Goal: Entertainment & Leisure: Browse casually

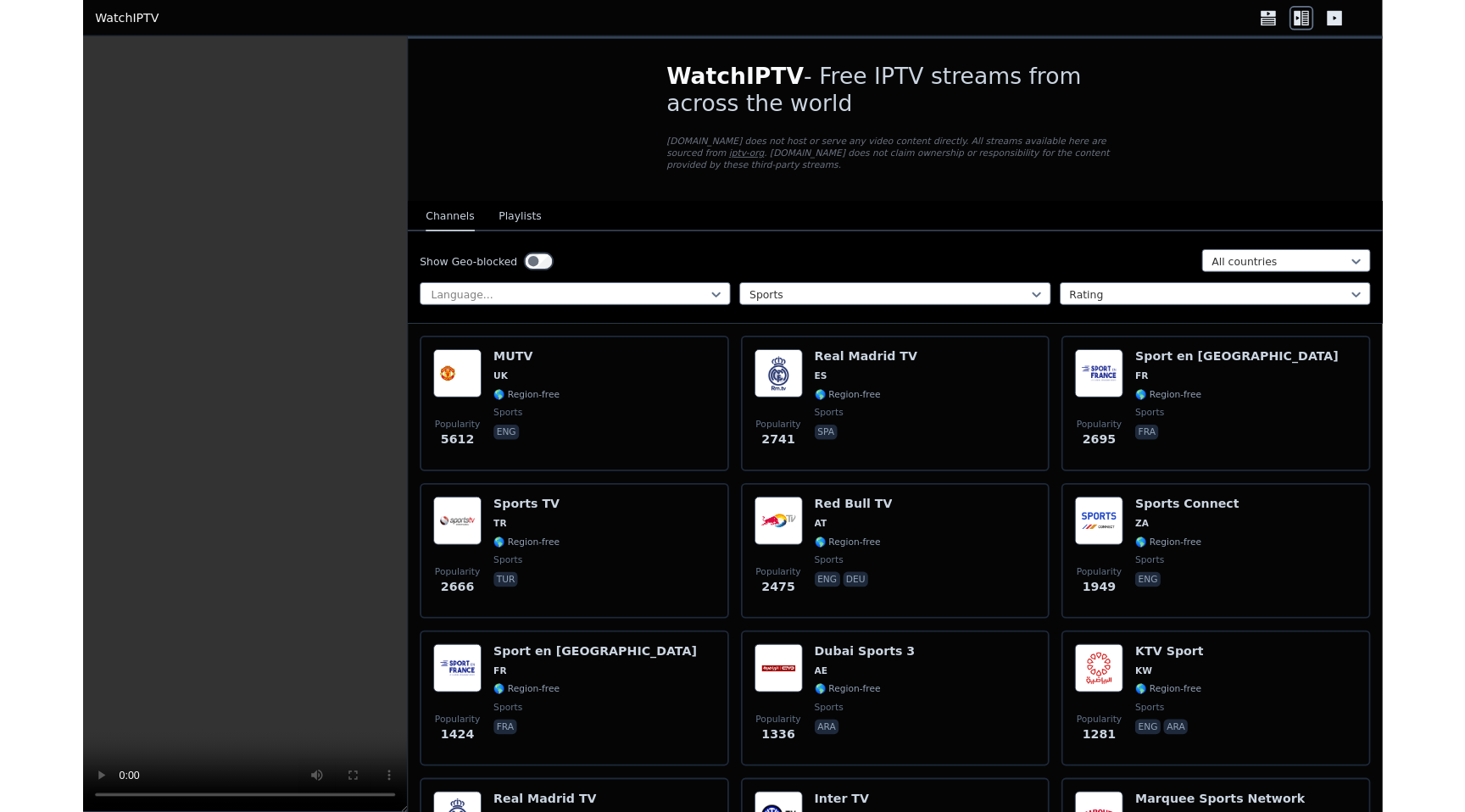
scroll to position [5602, 0]
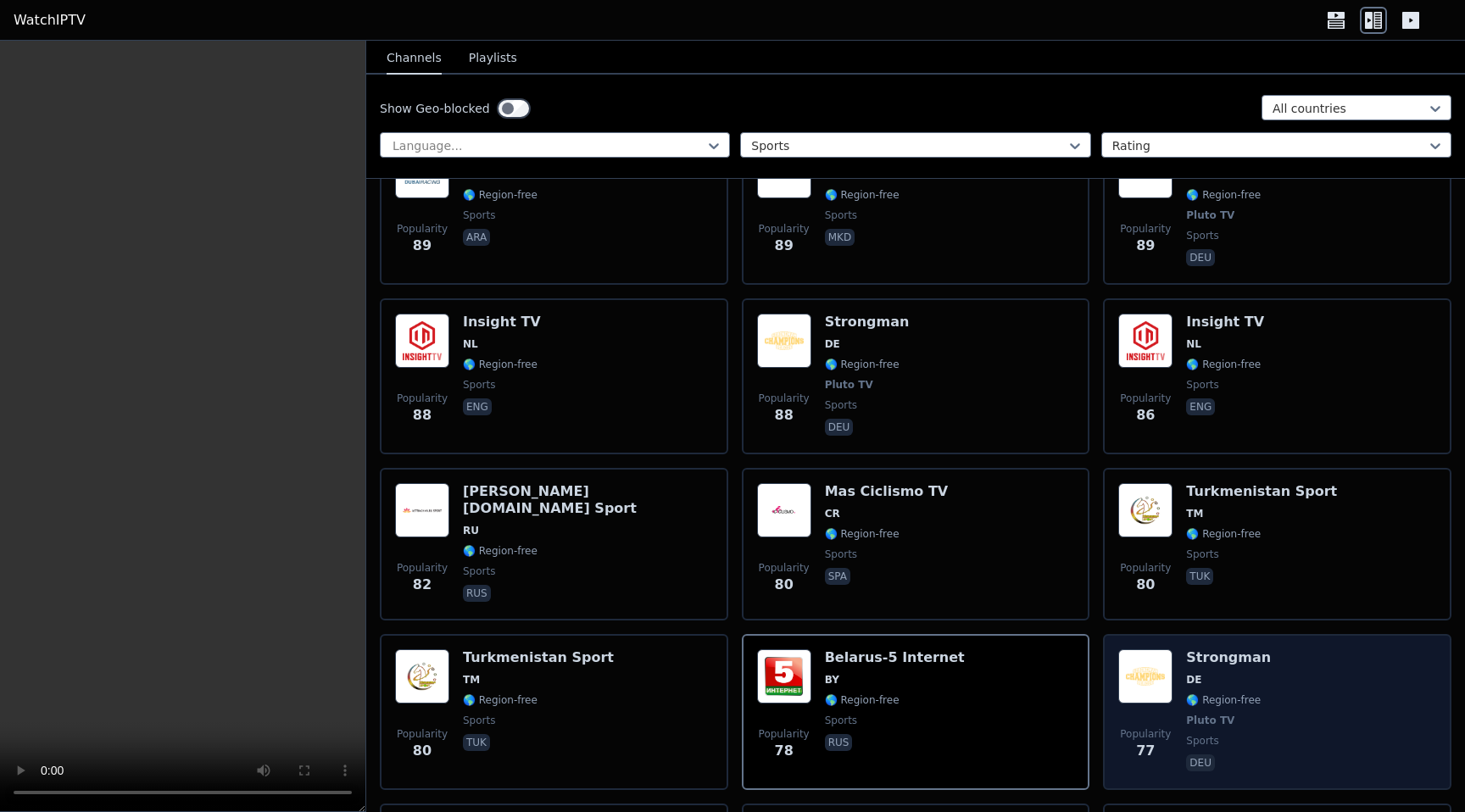
click at [1262, 689] on div "Popularity 77 Strongman DE 🌎 Region-free Pluto TV sports deu" at bounding box center [1277, 712] width 318 height 126
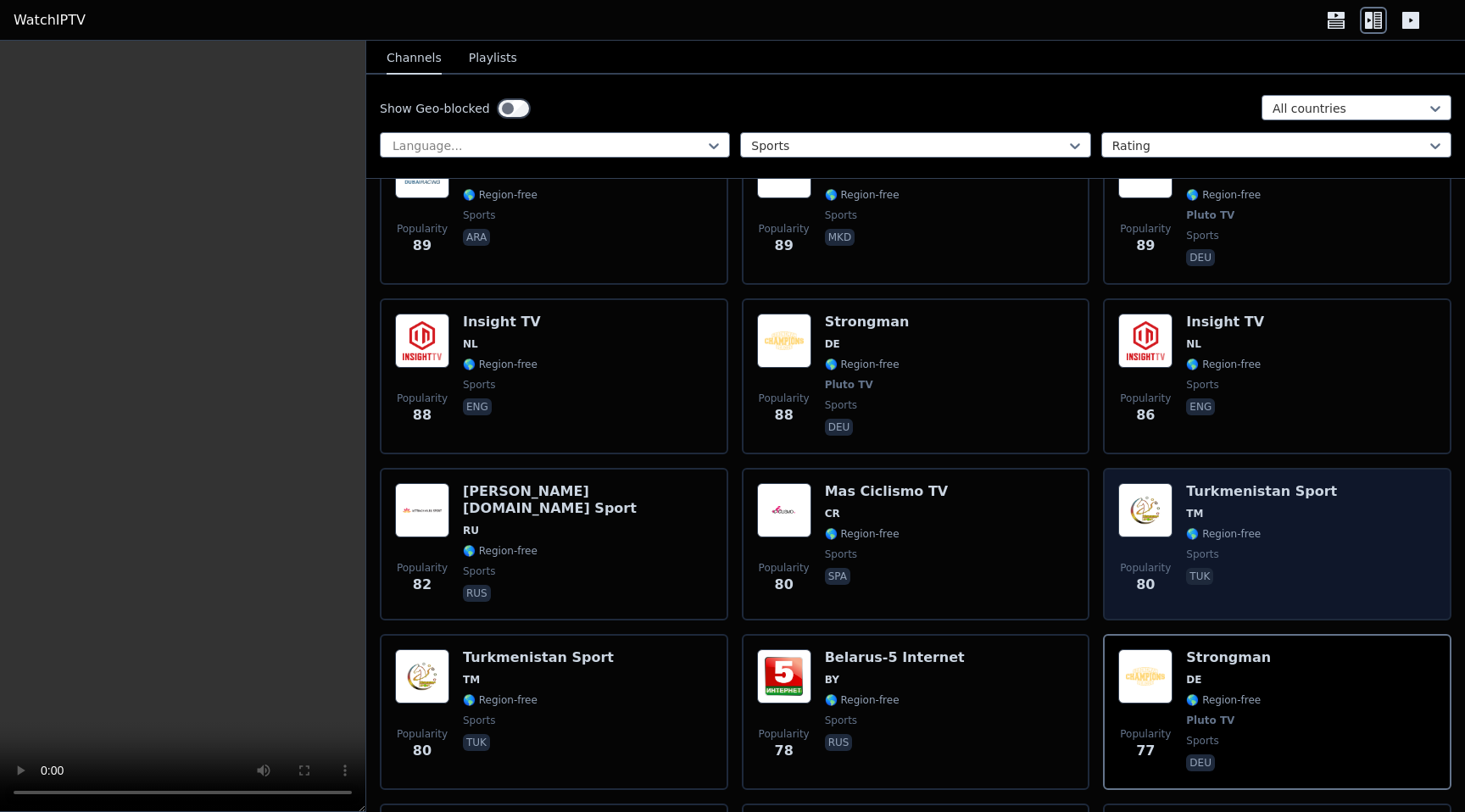
click at [1195, 527] on span "🌎 Region-free" at bounding box center [1223, 534] width 75 height 14
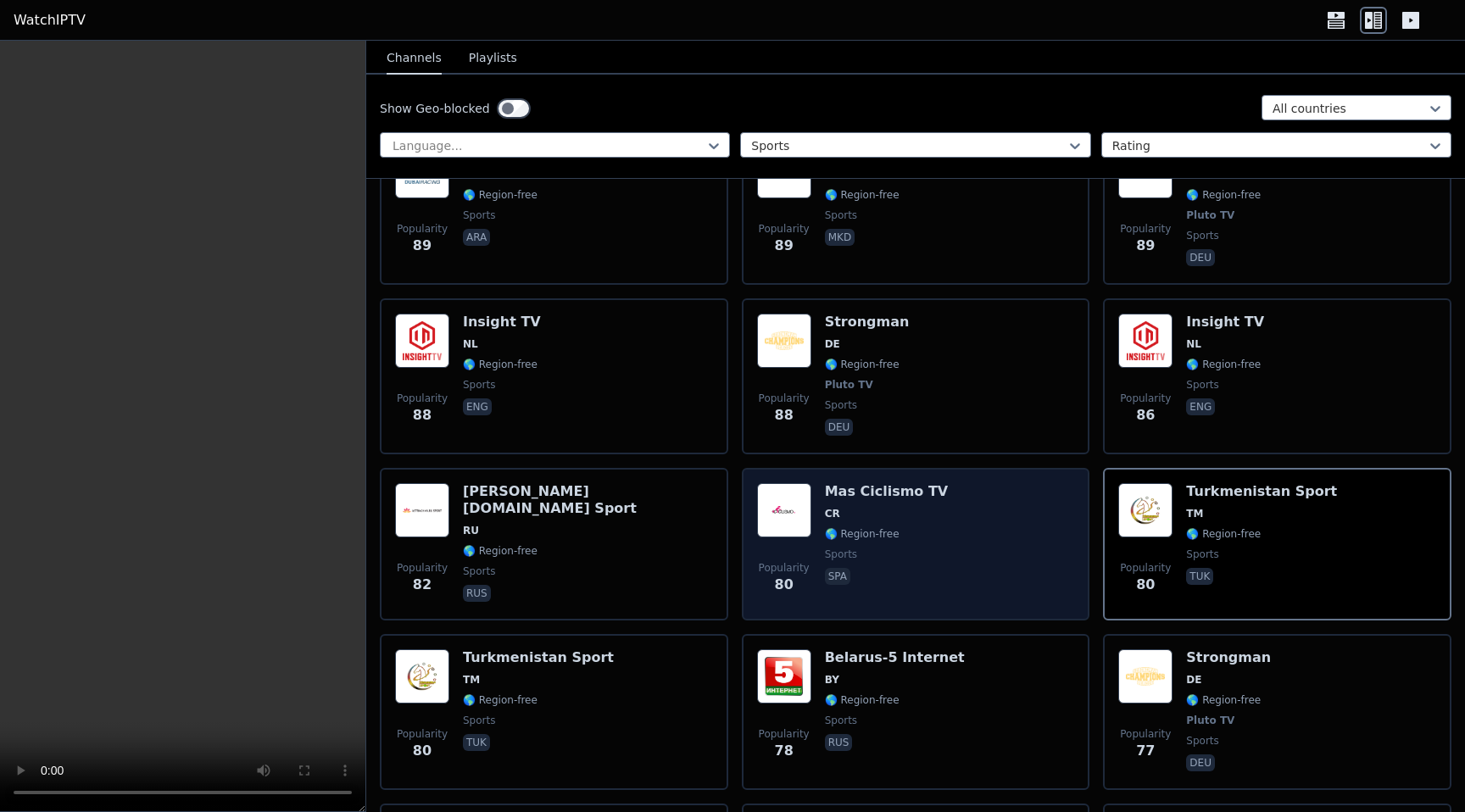
click at [906, 550] on span "sports" at bounding box center [887, 555] width 124 height 14
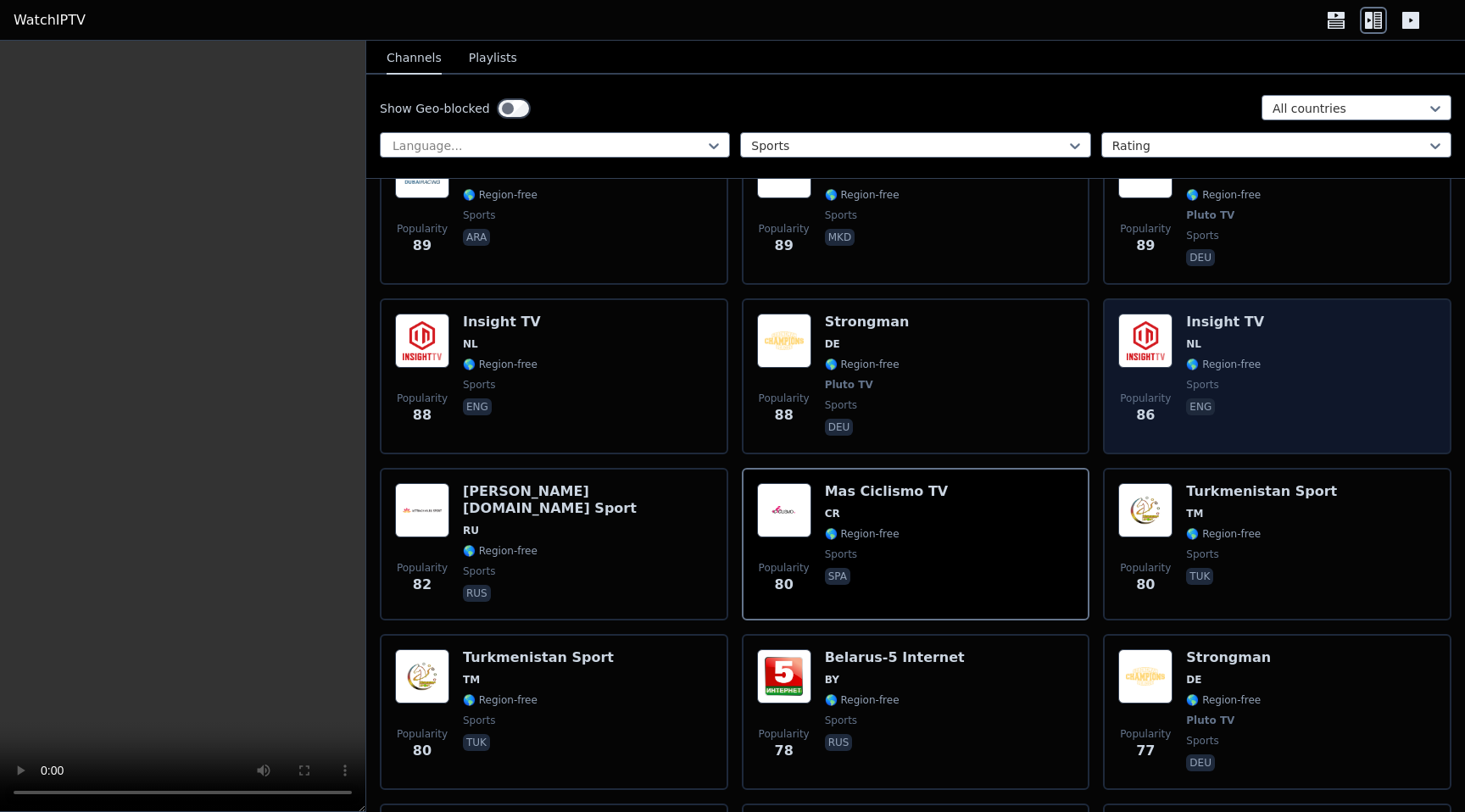
click at [1275, 426] on div "Popularity 86 Insight TV NL 🌎 Region-free sports eng" at bounding box center [1277, 377] width 318 height 126
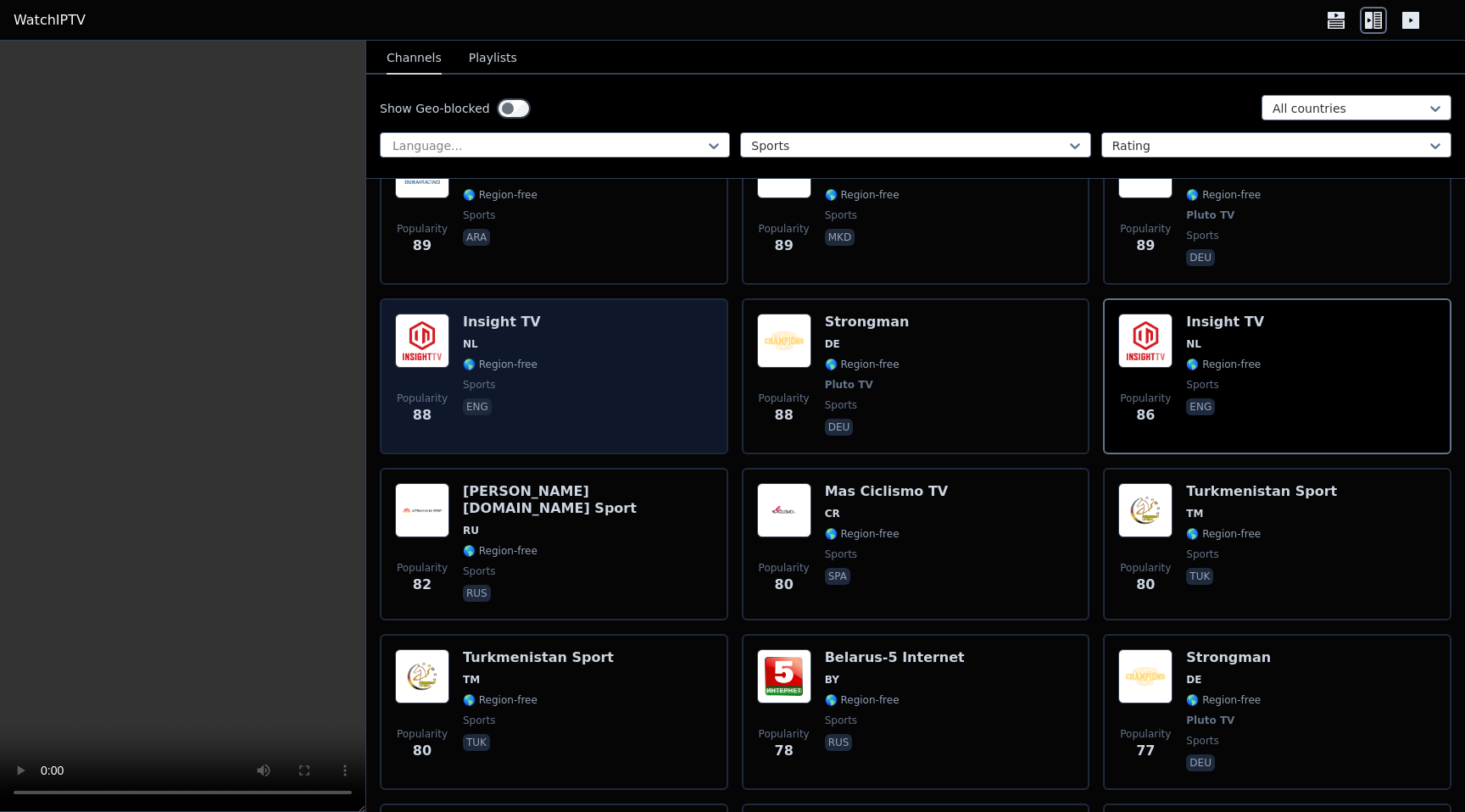
click at [496, 375] on div "Insight TV NL 🌎 Region-free sports eng" at bounding box center [502, 377] width 78 height 126
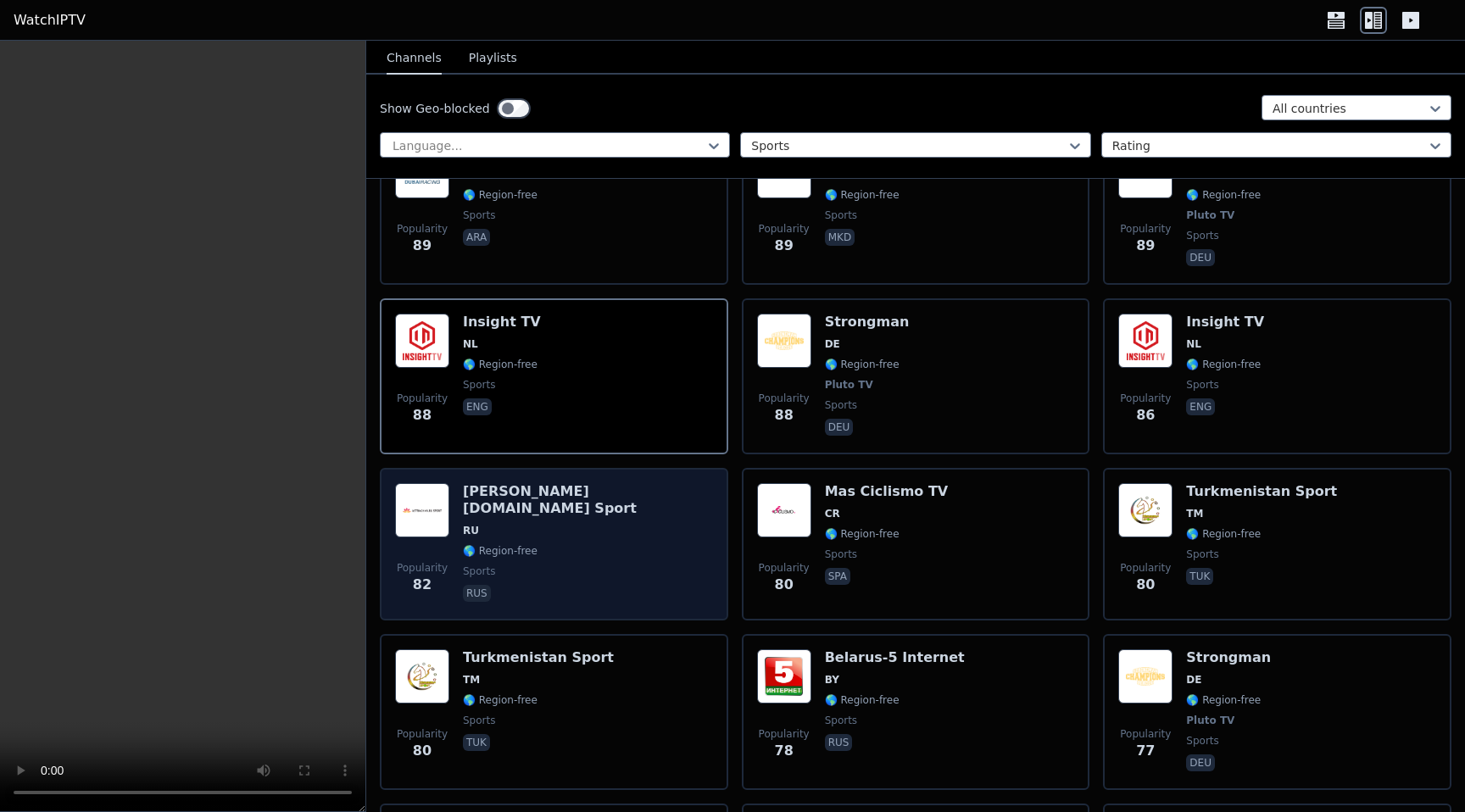
click at [558, 541] on div "[PERSON_NAME][DOMAIN_NAME] Sport RU 🌎 Region-free sports rus" at bounding box center [588, 544] width 250 height 122
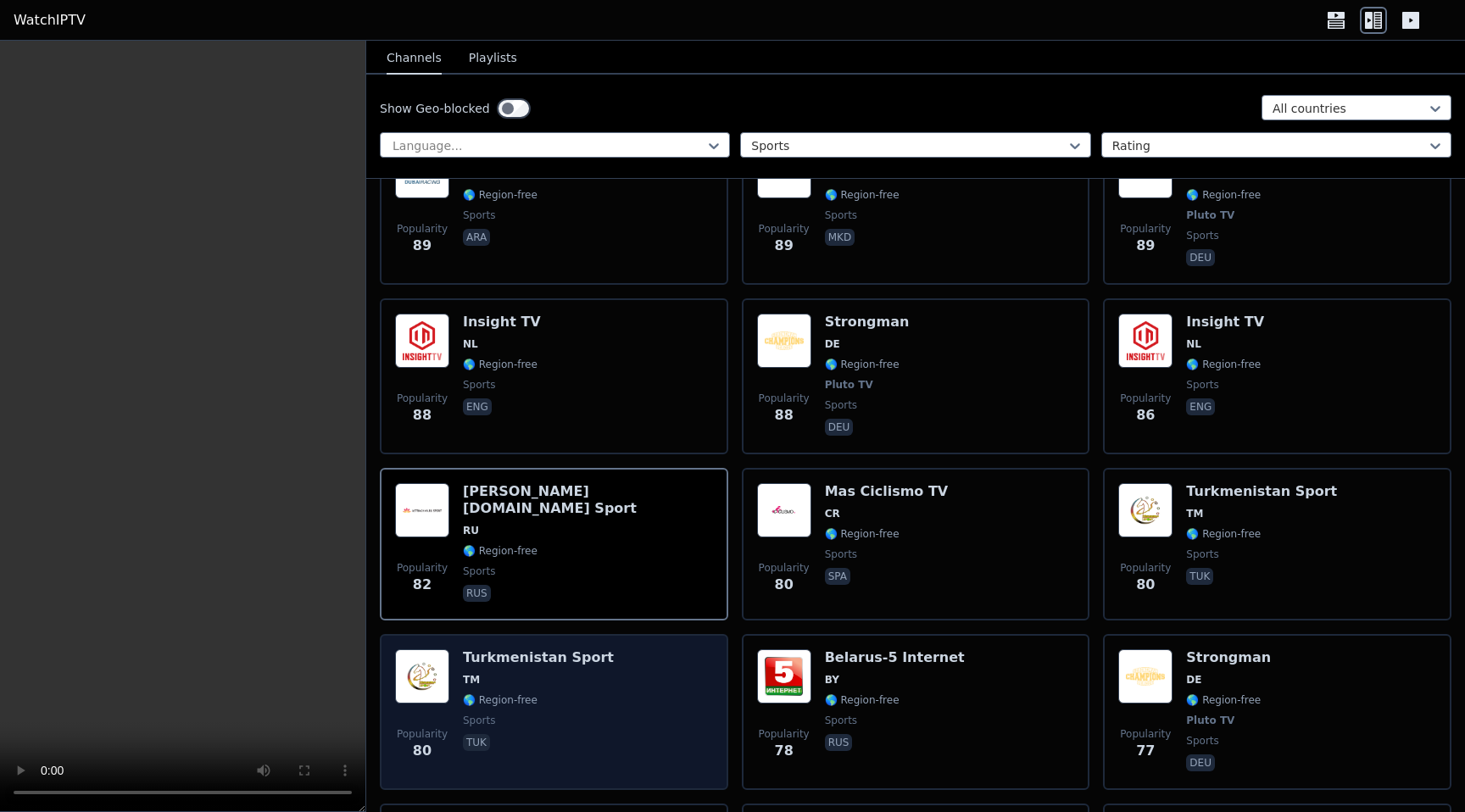
click at [620, 699] on div "Popularity 80 [GEOGRAPHIC_DATA] Sport TM 🌎 Region-free sports tuk" at bounding box center [554, 712] width 318 height 126
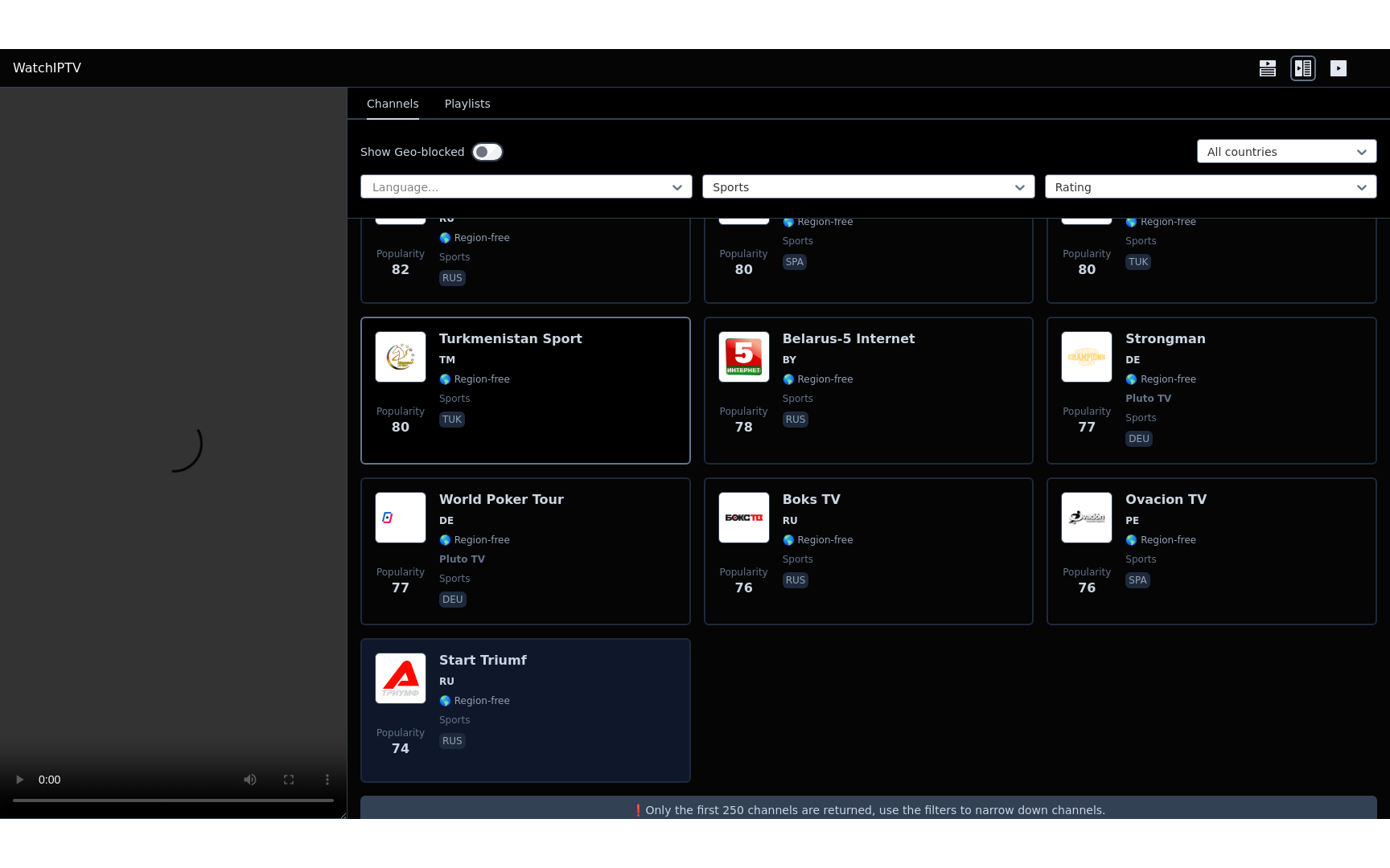
scroll to position [5680, 0]
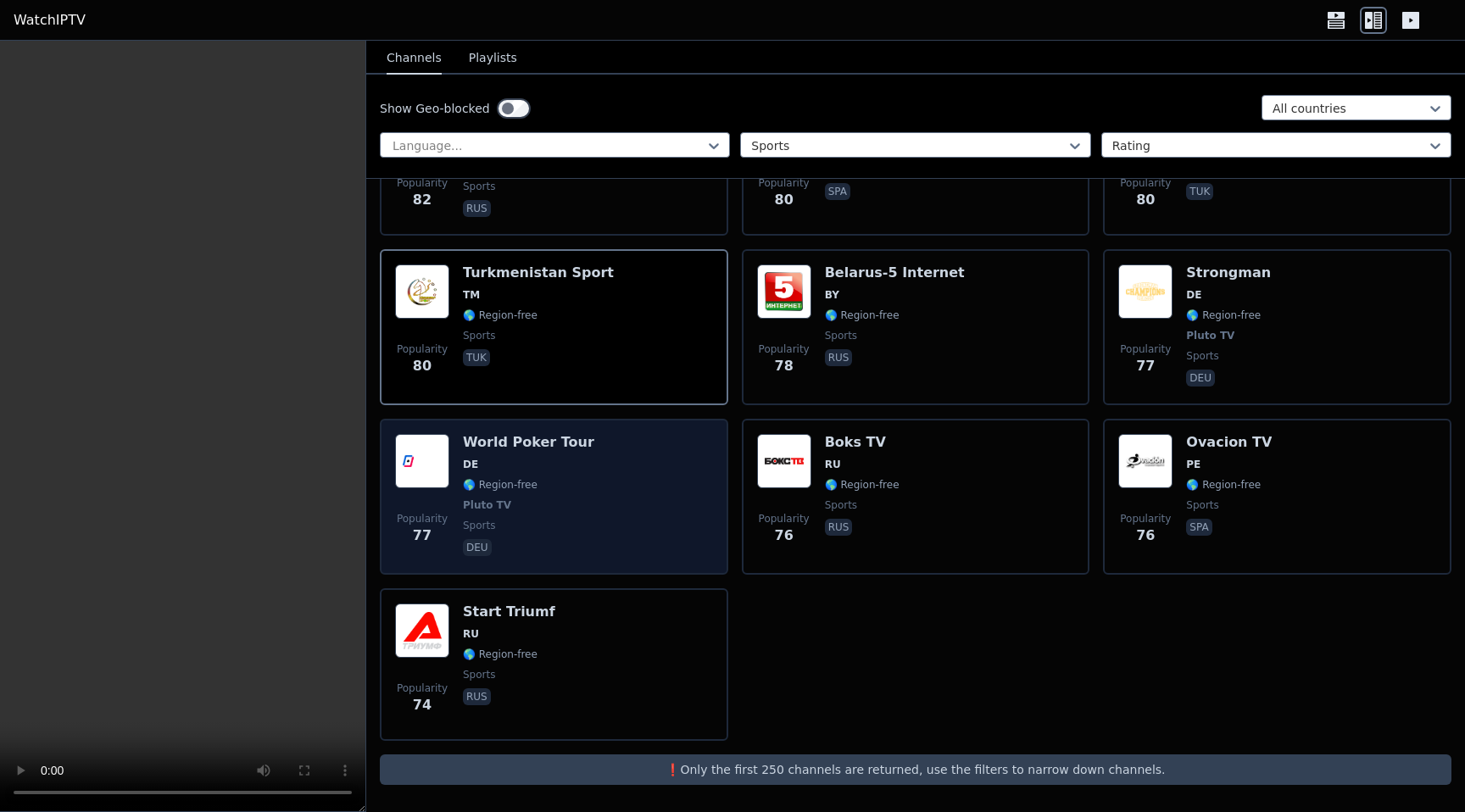
click at [580, 512] on div "Popularity 77 World Poker Tour DE 🌎 Region-free Pluto TV sports deu" at bounding box center [554, 497] width 318 height 126
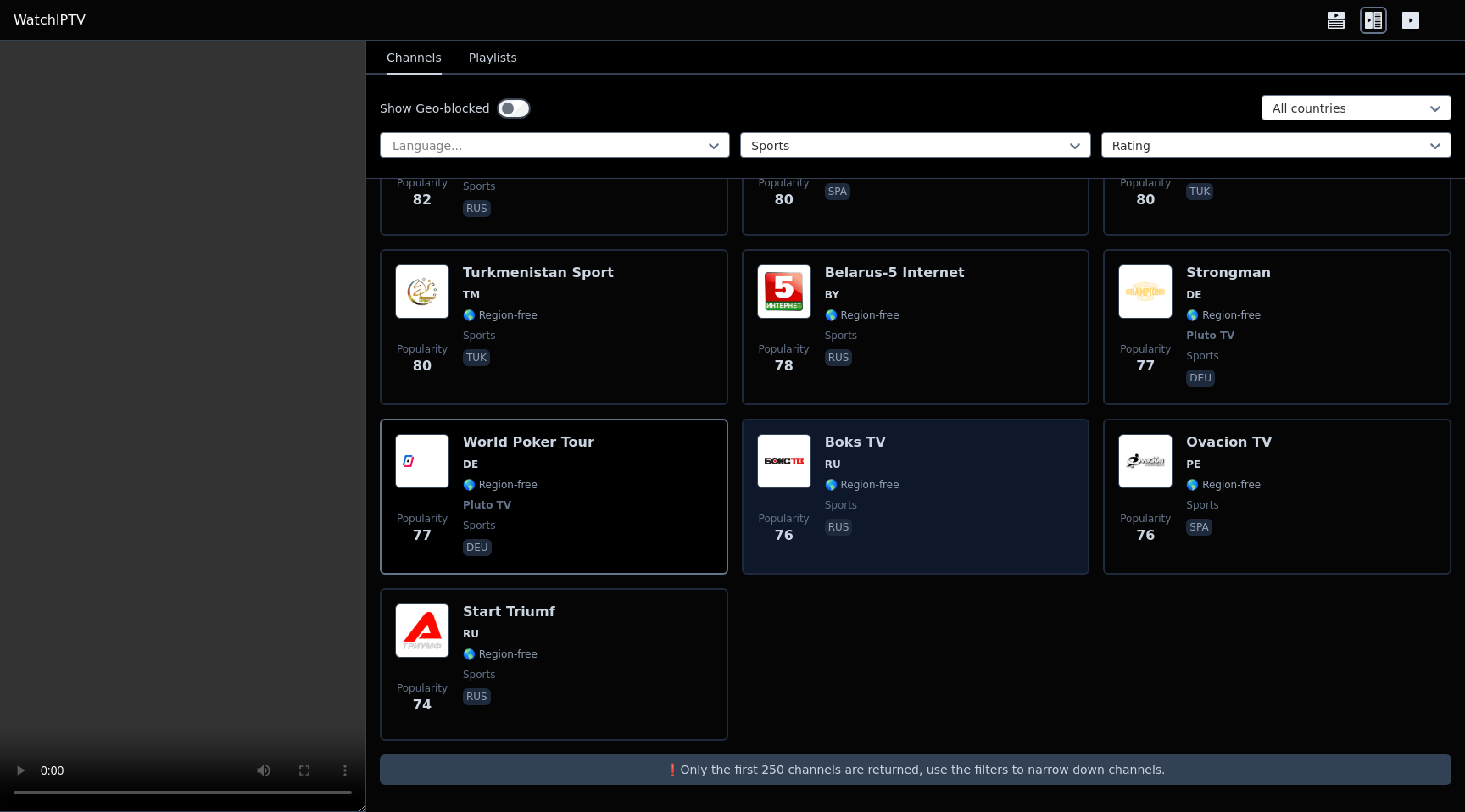
click at [936, 489] on div "Popularity 76 Boks TV RU 🌎 Region-free sports rus" at bounding box center [916, 497] width 318 height 126
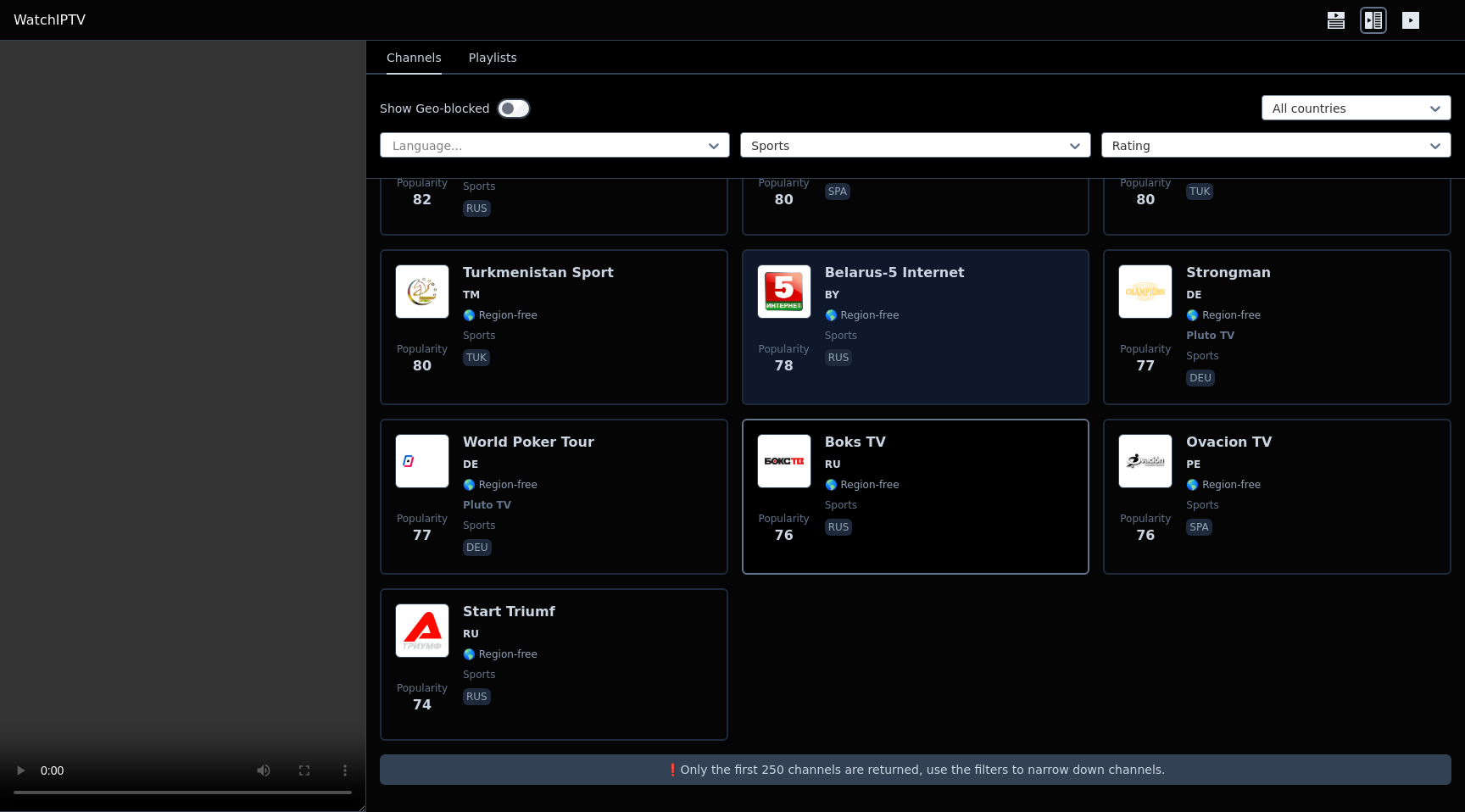
click at [876, 322] on div "[GEOGRAPHIC_DATA]-5 Internet BY 🌎 Region-free sports rus" at bounding box center [895, 327] width 140 height 126
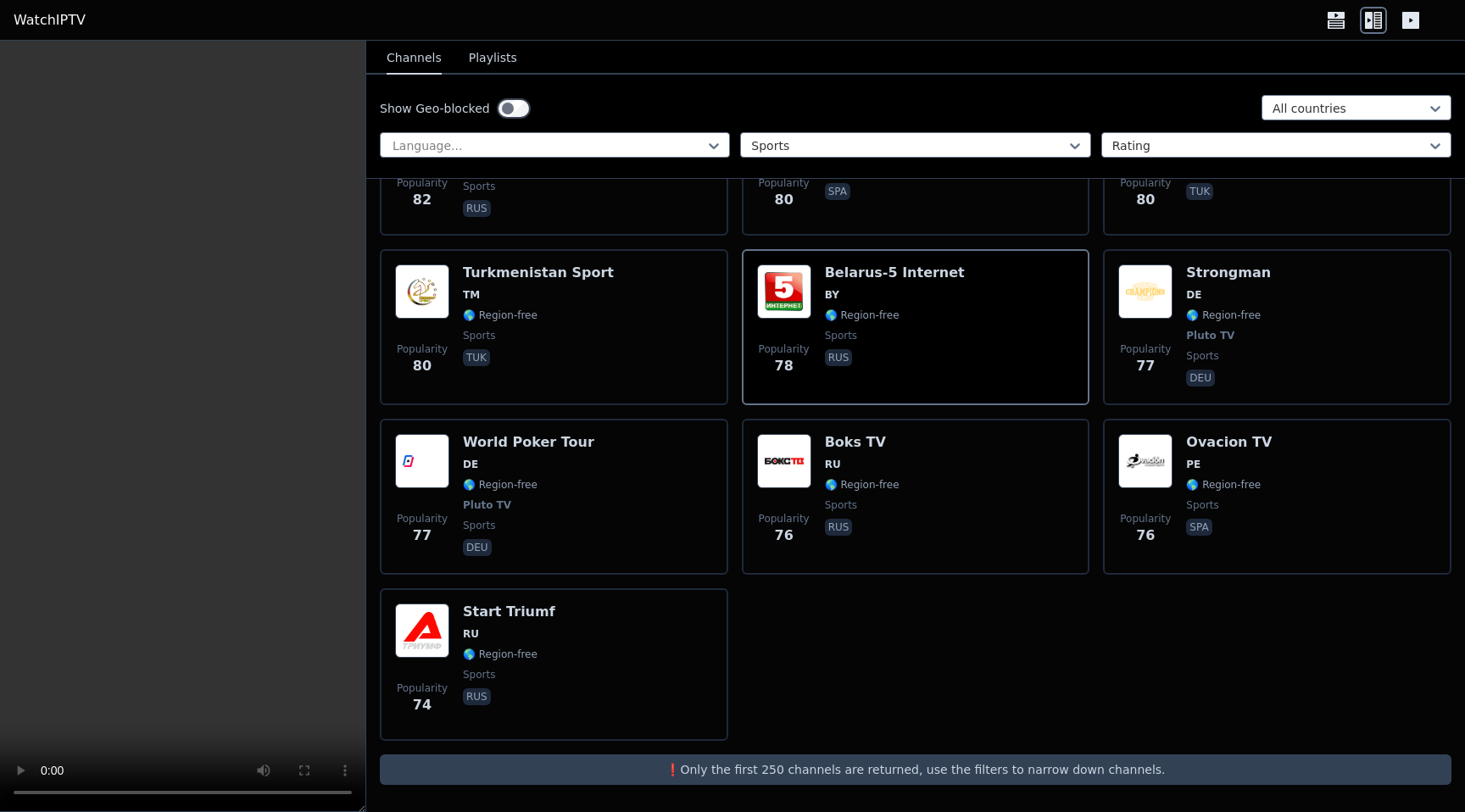
click at [71, 18] on link "WatchIPTV" at bounding box center [50, 20] width 72 height 20
